Goal: Navigation & Orientation: Understand site structure

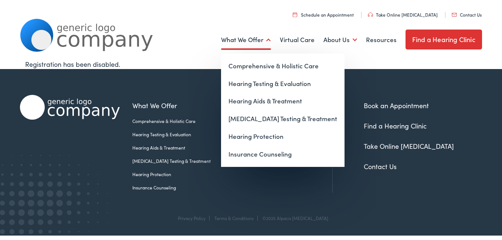
click at [263, 40] on link "What We Offer" at bounding box center [246, 39] width 50 height 27
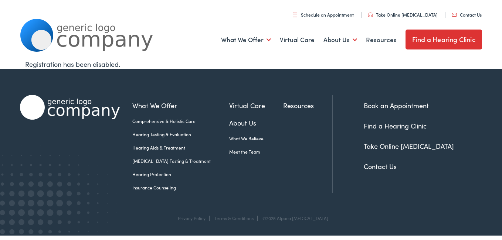
click at [353, 64] on div "Registration has been disabled." at bounding box center [250, 64] width 451 height 10
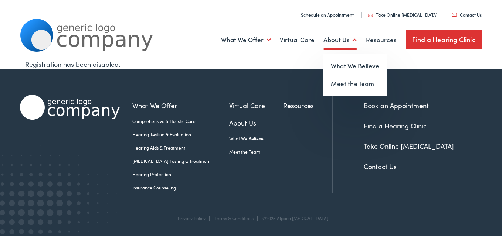
click at [347, 43] on link "About Us" at bounding box center [340, 39] width 34 height 27
click at [359, 87] on link "Meet the Team" at bounding box center [354, 84] width 63 height 18
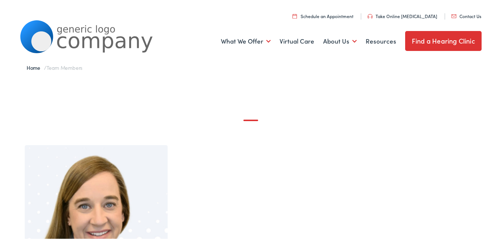
click at [450, 44] on link "Find a Hearing Clinic" at bounding box center [443, 40] width 76 height 20
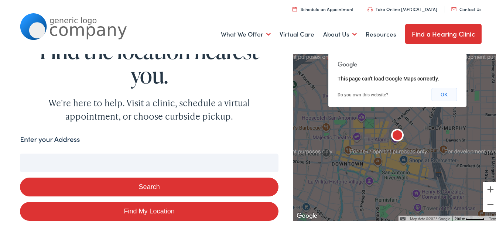
click at [439, 93] on button "OK" at bounding box center [443, 92] width 25 height 13
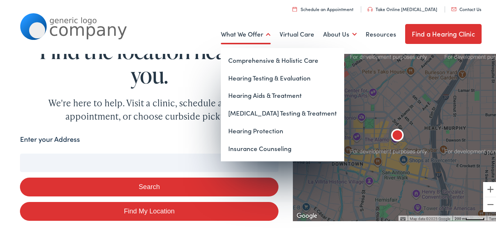
click at [257, 35] on link "What We Offer" at bounding box center [246, 32] width 50 height 27
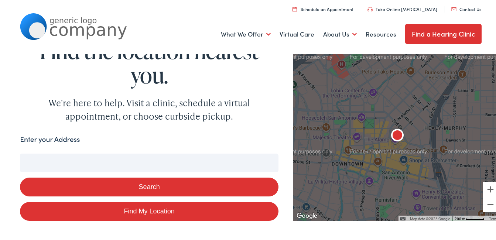
click at [317, 9] on link "Schedule an Appointment" at bounding box center [322, 7] width 61 height 6
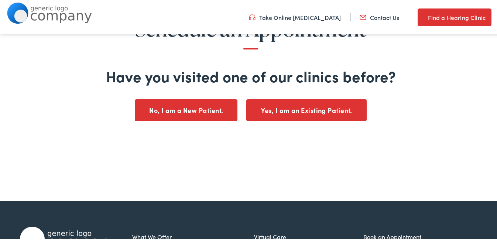
scroll to position [94, 0]
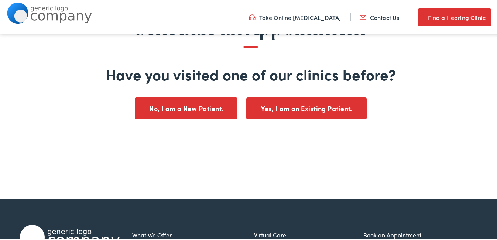
click at [208, 106] on button "No, I am a New Patient." at bounding box center [186, 107] width 103 height 22
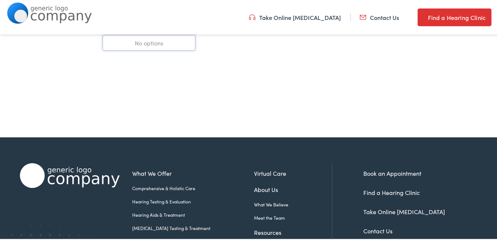
scroll to position [209, 0]
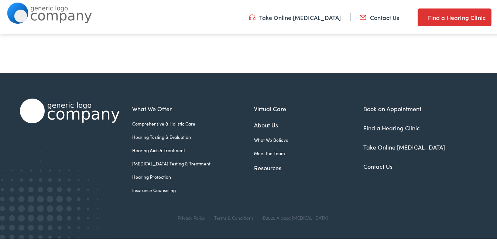
click at [382, 165] on link "Contact Us" at bounding box center [377, 165] width 29 height 8
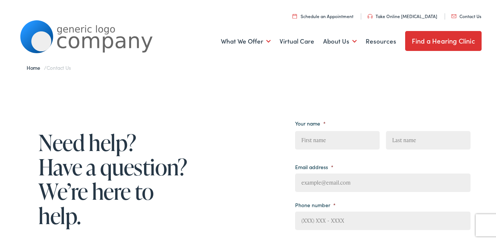
click at [33, 67] on link "Home" at bounding box center [35, 65] width 17 height 7
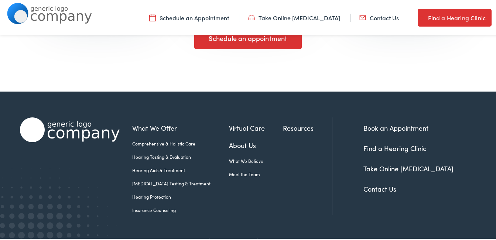
scroll to position [1351, 0]
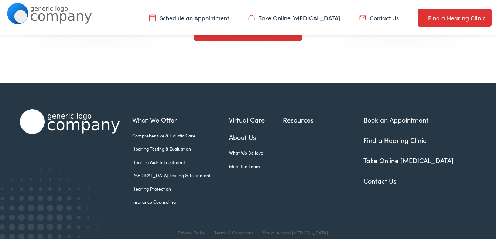
click at [256, 148] on link "What We Believe" at bounding box center [256, 151] width 54 height 7
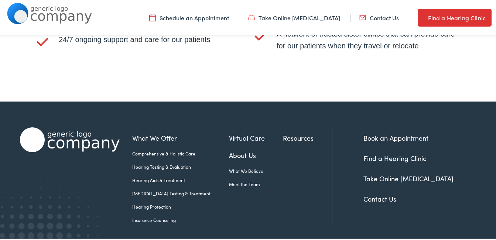
scroll to position [1552, 0]
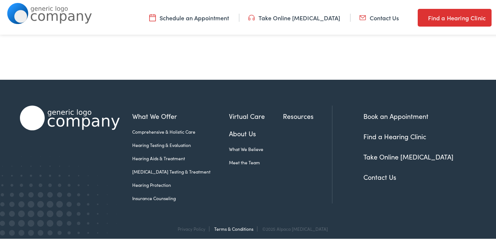
click at [241, 225] on link "Terms & Conditions" at bounding box center [233, 227] width 39 height 6
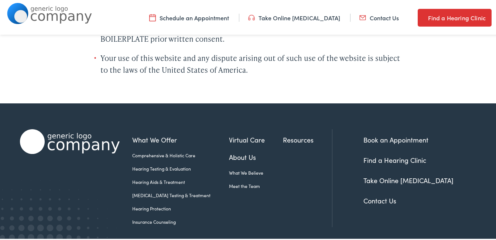
scroll to position [562, 0]
